Goal: Find specific page/section: Find specific page/section

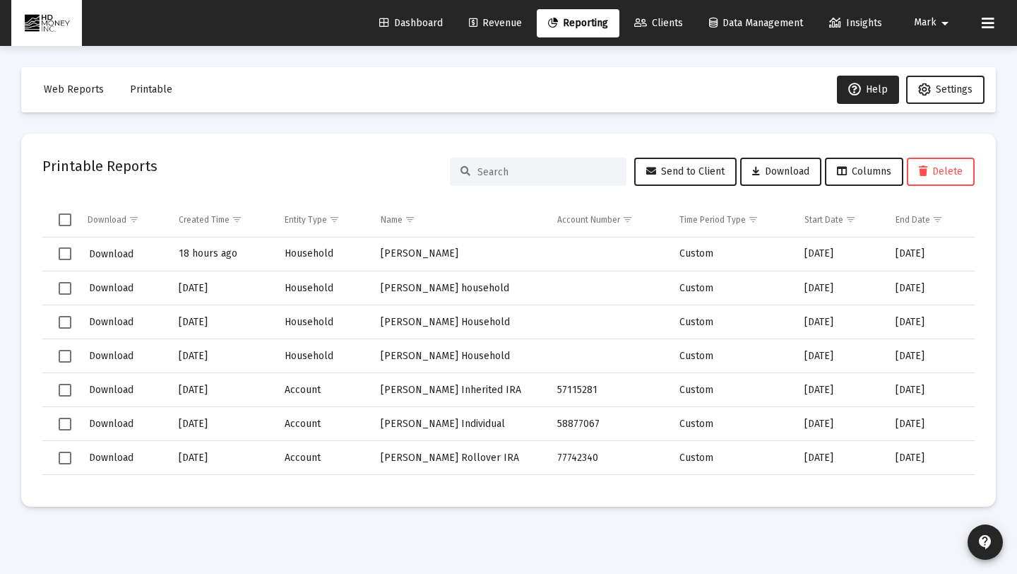
click at [391, 22] on span "Dashboard" at bounding box center [411, 23] width 64 height 12
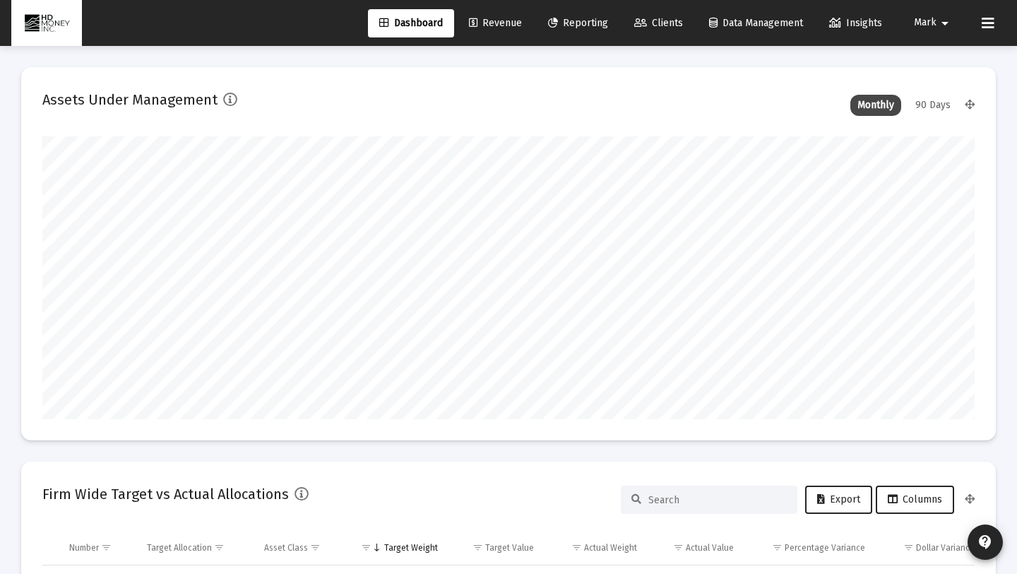
scroll to position [283, 502]
click at [509, 25] on span "Revenue" at bounding box center [495, 23] width 53 height 12
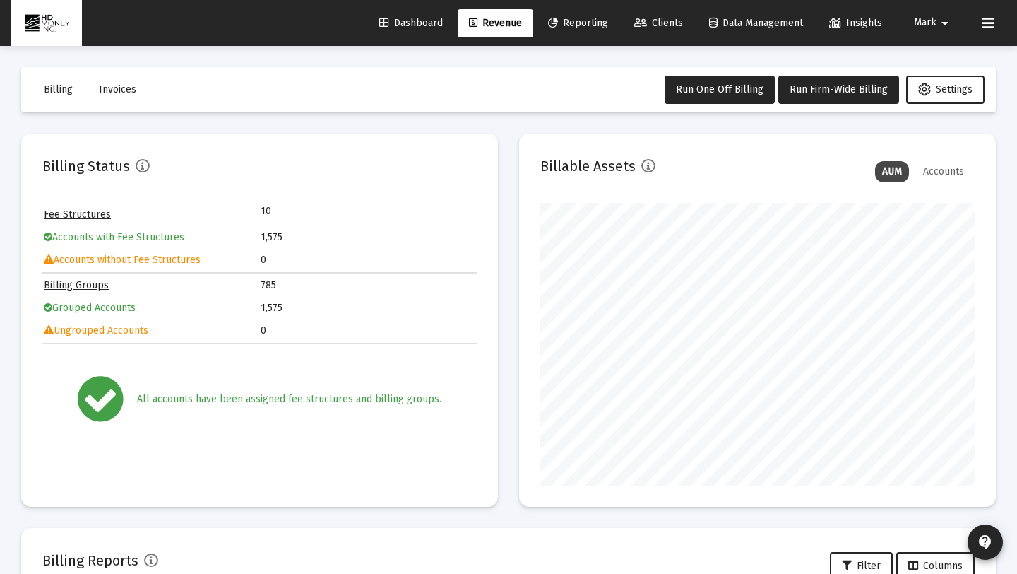
click at [653, 28] on span "Clients" at bounding box center [658, 23] width 49 height 12
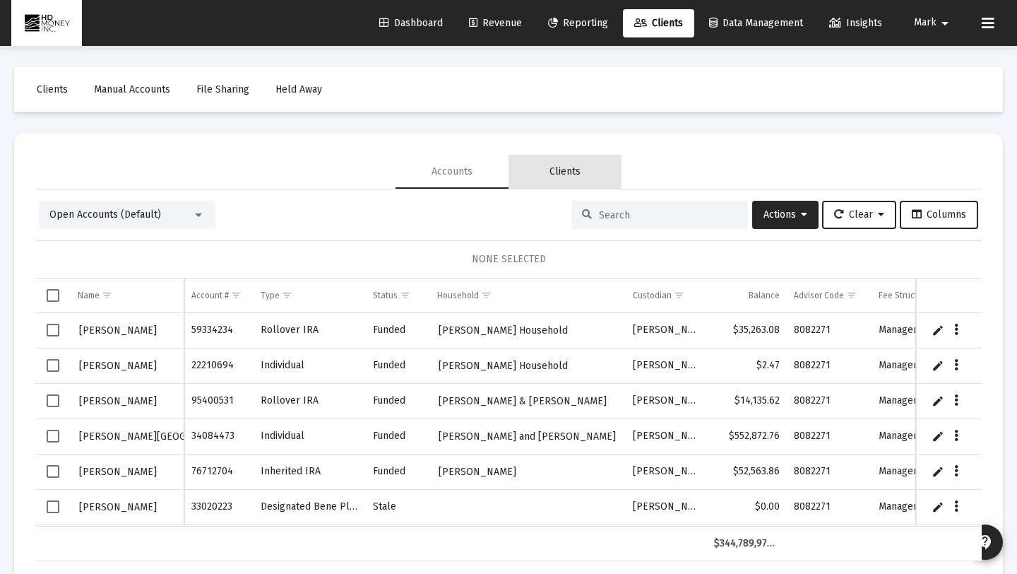
click at [561, 167] on div "Clients" at bounding box center [565, 172] width 31 height 14
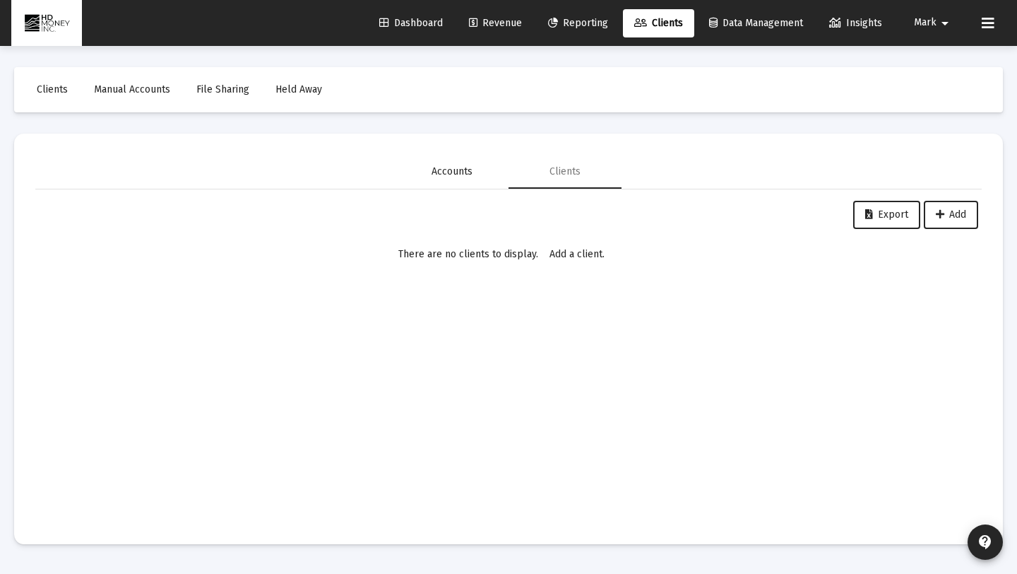
click at [470, 171] on div "Accounts" at bounding box center [452, 172] width 41 height 14
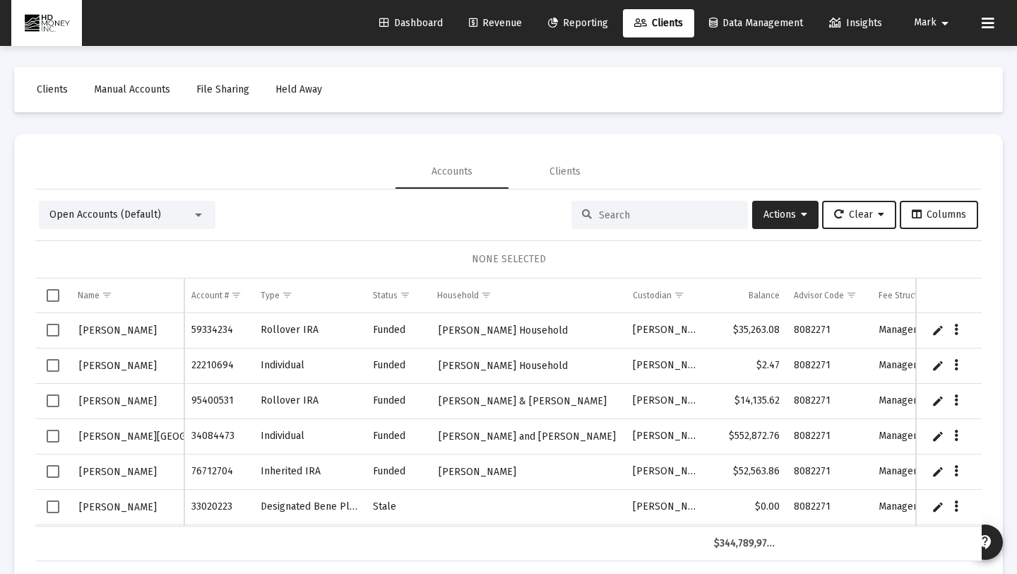
click at [614, 215] on input at bounding box center [668, 215] width 138 height 12
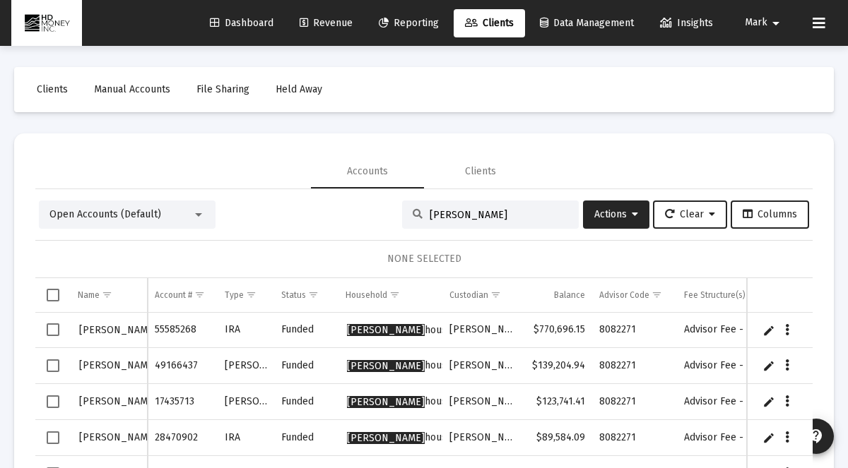
type input "[PERSON_NAME]"
